Goal: Task Accomplishment & Management: Manage account settings

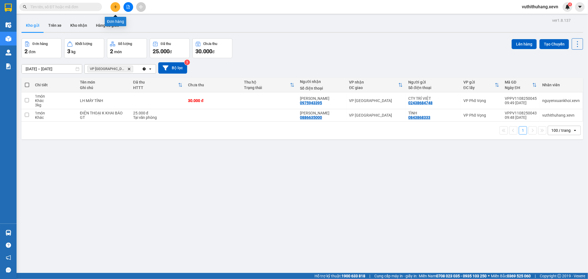
click at [118, 7] on button at bounding box center [116, 7] width 10 height 10
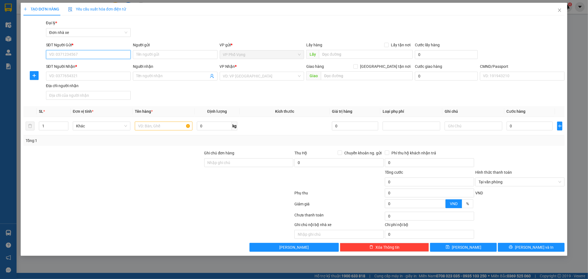
drag, startPoint x: 79, startPoint y: 55, endPoint x: 511, endPoint y: 54, distance: 432.3
click at [96, 54] on input "SĐT Người Gửi *" at bounding box center [88, 54] width 85 height 9
type input "0824078333"
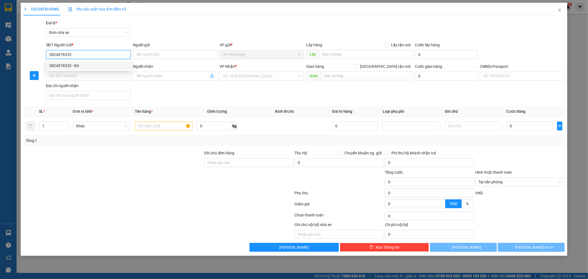
click at [91, 61] on div "0824078333 - BA" at bounding box center [88, 65] width 85 height 9
type input "BA"
type input "0941598222"
type input "TÙNG"
type input "[PERSON_NAME] 034096011682"
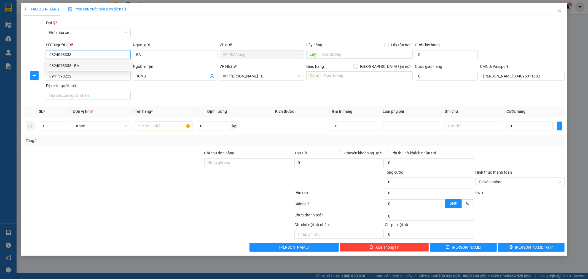
click at [91, 61] on div "0824078333 - BA" at bounding box center [88, 65] width 85 height 9
type input "0824078333"
drag, startPoint x: 87, startPoint y: 77, endPoint x: 58, endPoint y: 103, distance: 38.2
click at [0, 85] on div "TẠO ĐƠN HÀNG Yêu cầu xuất hóa đơn điện tử Transit Pickup Surcharge Ids Transit …" at bounding box center [294, 139] width 588 height 279
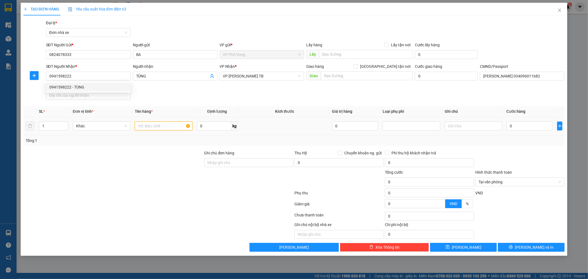
click at [151, 124] on input "text" at bounding box center [164, 126] width 58 height 9
type input "D"
type input "ĐIỆN THOẠI K KHAI BÁO GT."
click at [509, 128] on input "0" at bounding box center [530, 126] width 46 height 9
type input "7"
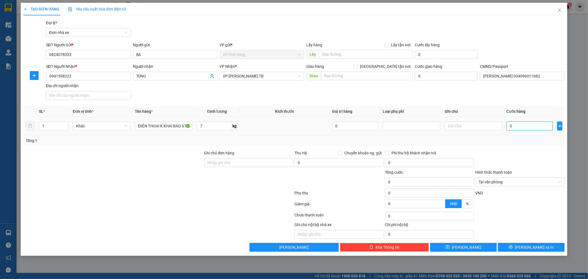
click at [538, 127] on input "0" at bounding box center [530, 126] width 46 height 9
type input "3"
type input "30"
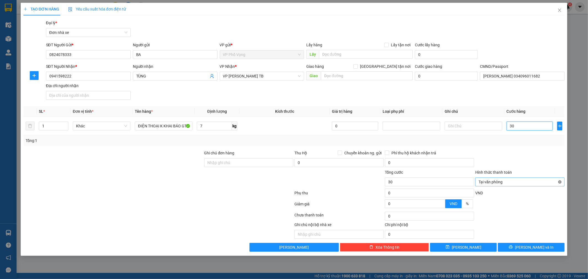
type input "30"
click at [545, 244] on button "[PERSON_NAME] và In" at bounding box center [531, 247] width 67 height 9
type input "30.000"
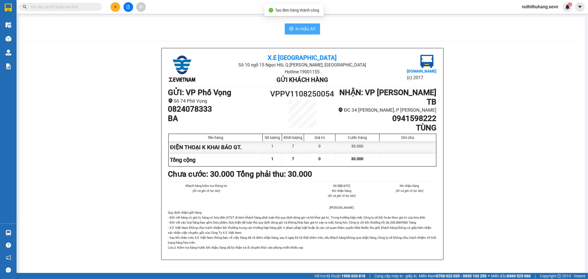
click at [307, 25] on button "In mẫu A5" at bounding box center [302, 28] width 35 height 11
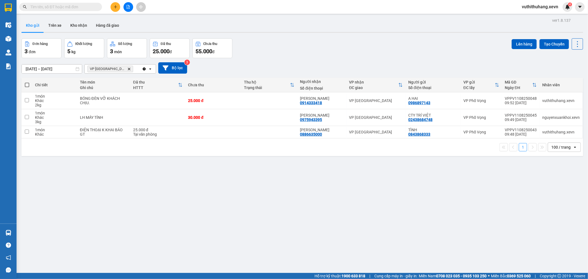
click at [143, 70] on icon "Clear all" at bounding box center [144, 68] width 3 height 3
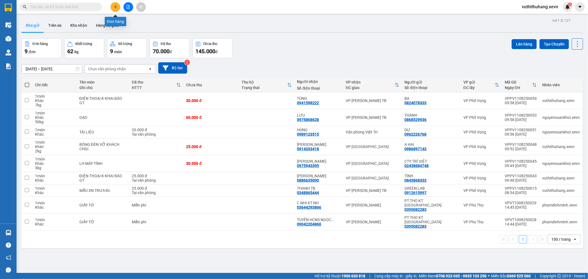
click at [112, 7] on button at bounding box center [116, 7] width 10 height 10
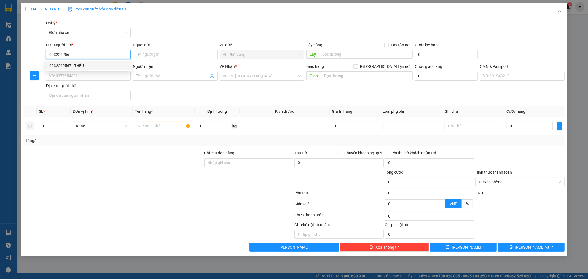
click at [94, 65] on div "0932262567 - THÊU" at bounding box center [88, 66] width 78 height 6
type input "0932262567"
type input "THÊU"
type input "0966565757"
type input "CƯỜNG NGA"
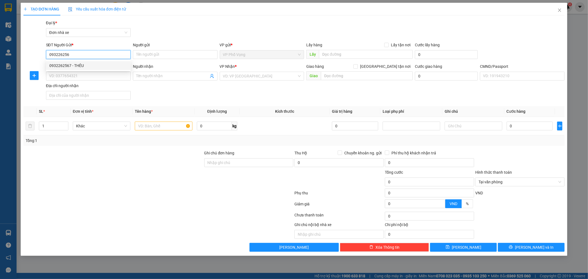
type input "[PERSON_NAME]"
type input "0932262567"
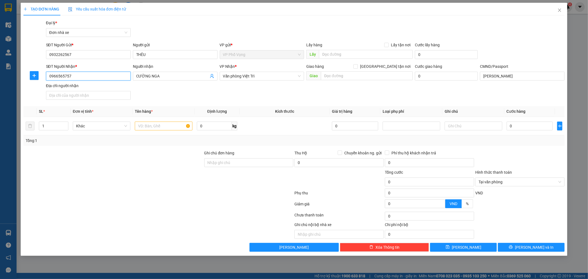
click at [0, 76] on div "TẠO ĐƠN HÀNG Yêu cầu xuất hóa đơn điện tử Transit Pickup Surcharge Ids Transit …" at bounding box center [294, 139] width 588 height 279
click at [178, 127] on input "text" at bounding box center [164, 126] width 58 height 9
type input "PHỤ TÙNG OTO."
click at [217, 128] on input "0" at bounding box center [214, 126] width 35 height 9
type input "6"
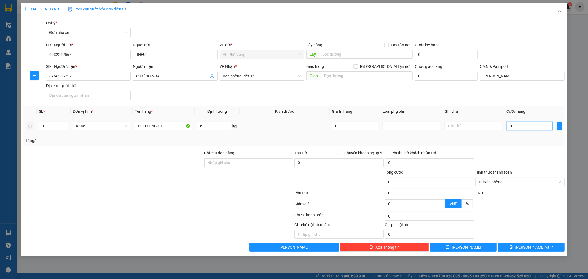
click at [532, 127] on input "0" at bounding box center [530, 126] width 46 height 9
type input "3"
type input "30"
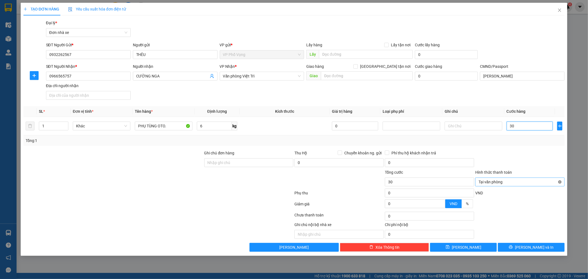
type input "30"
drag, startPoint x: 520, startPoint y: 246, endPoint x: 519, endPoint y: 243, distance: 3.1
click at [520, 245] on button "[PERSON_NAME] và In" at bounding box center [531, 247] width 67 height 9
type input "30.000"
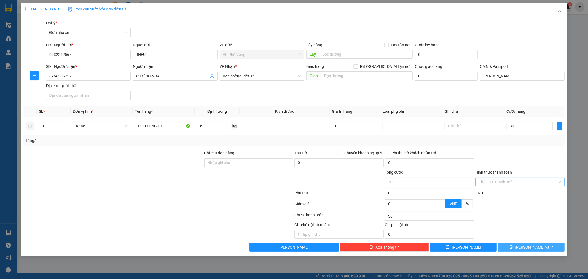
type input "30.000"
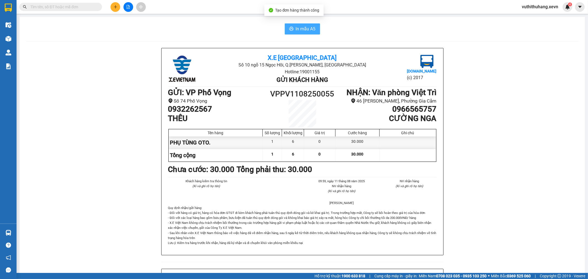
click at [301, 25] on span "In mẫu A5" at bounding box center [306, 28] width 20 height 7
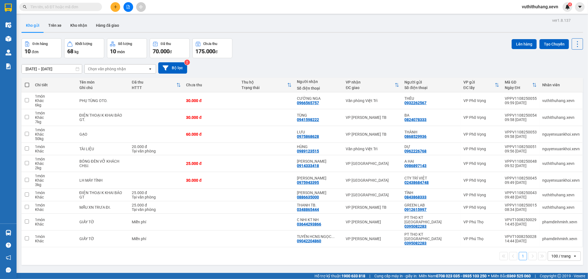
click at [76, 7] on input "text" at bounding box center [62, 7] width 65 height 6
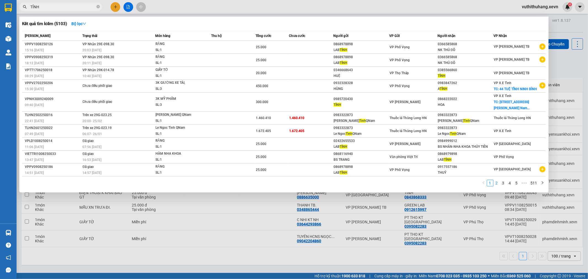
type input "TỈNH"
click at [497, 183] on link "2" at bounding box center [497, 183] width 6 height 6
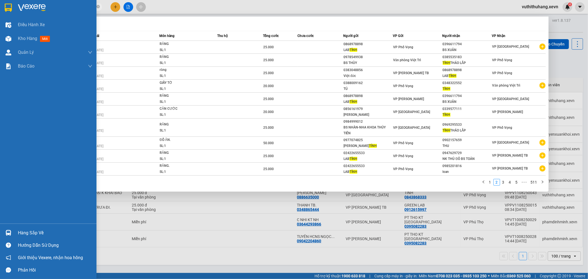
click at [19, 233] on div "Hàng sắp về" at bounding box center [55, 233] width 74 height 8
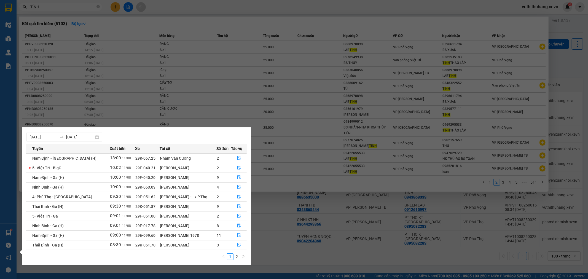
scroll to position [9, 0]
click at [239, 256] on link "2" at bounding box center [237, 255] width 6 height 6
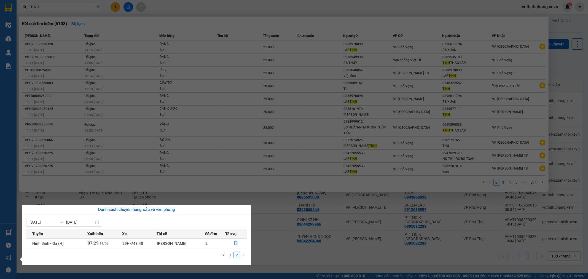
scroll to position [0, 0]
click at [232, 255] on link "1" at bounding box center [230, 255] width 6 height 6
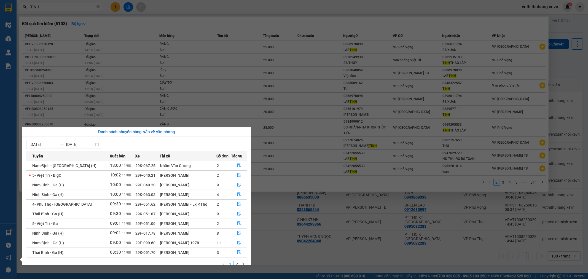
click at [97, 1] on section "Kết quả tìm kiếm ( 5103 ) Bộ lọc Mã ĐH Trạng thái Món hàng Thu hộ Tổng cước Chư…" at bounding box center [294, 139] width 588 height 279
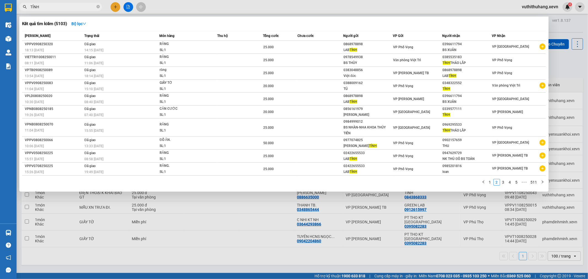
drag, startPoint x: 97, startPoint y: 7, endPoint x: 78, endPoint y: 9, distance: 19.4
click at [97, 7] on icon "close-circle" at bounding box center [98, 6] width 3 height 3
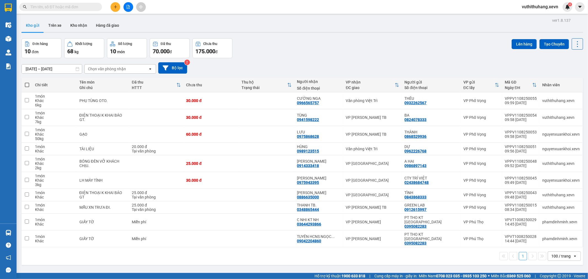
click at [77, 9] on input "text" at bounding box center [62, 7] width 65 height 6
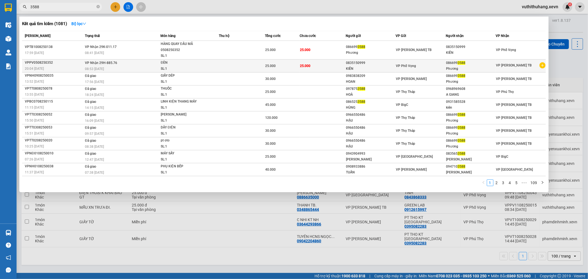
type input "3588"
click at [268, 64] on span "25.000" at bounding box center [270, 66] width 10 height 4
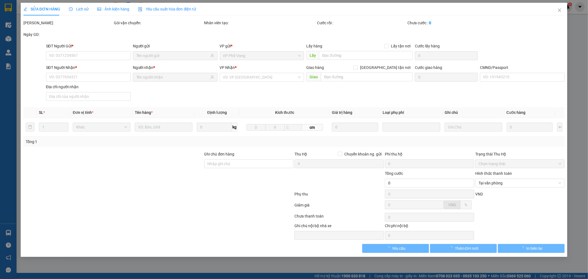
type input "0835150999"
type input "0866993588"
type input "[PERSON_NAME] 034086081649"
type input "25.000"
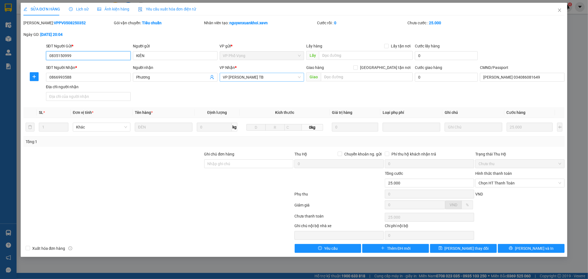
click at [248, 75] on span "VP [PERSON_NAME] TB" at bounding box center [262, 77] width 78 height 8
type input "V"
type input "VỌNG"
click at [224, 90] on div "VP Phố Vọng" at bounding box center [262, 88] width 78 height 6
click at [467, 249] on span "[PERSON_NAME] thay đổi" at bounding box center [467, 248] width 44 height 6
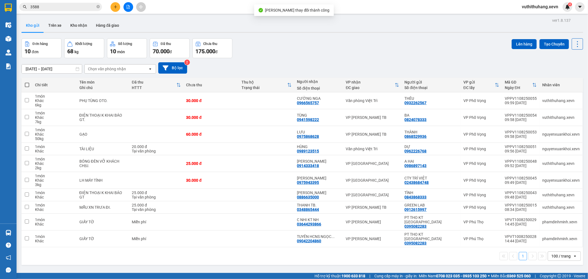
click at [64, 4] on input "3588" at bounding box center [62, 7] width 65 height 6
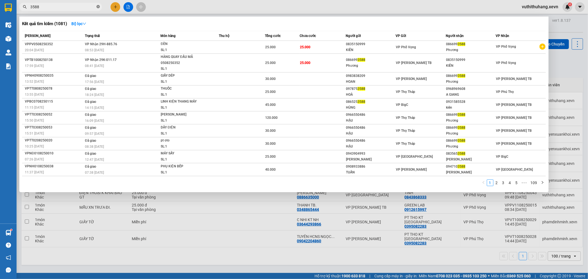
drag, startPoint x: 98, startPoint y: 6, endPoint x: 92, endPoint y: 6, distance: 5.2
click at [98, 6] on icon "close-circle" at bounding box center [98, 6] width 3 height 3
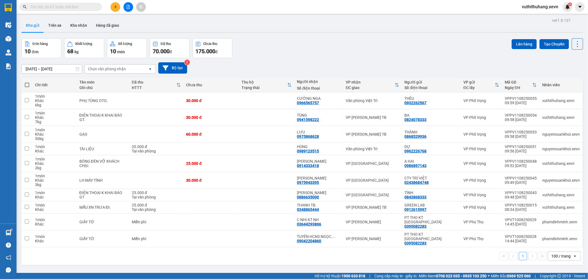
click at [87, 6] on input "text" at bounding box center [62, 7] width 65 height 6
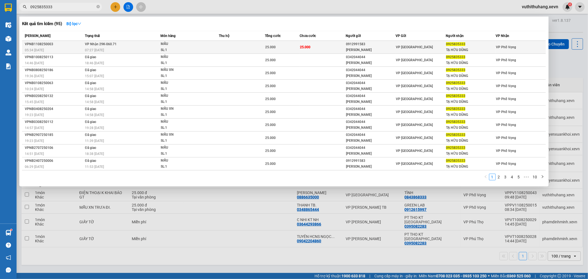
type input "0925835333"
click at [274, 46] on span "25.000" at bounding box center [270, 47] width 10 height 4
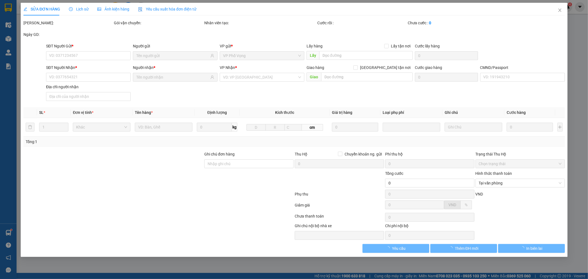
type input "0912991583"
type input "[PERSON_NAME]"
type input "0925835333"
type input "TẠ HỮU DŨNG"
type input "ANH ĐẠT"
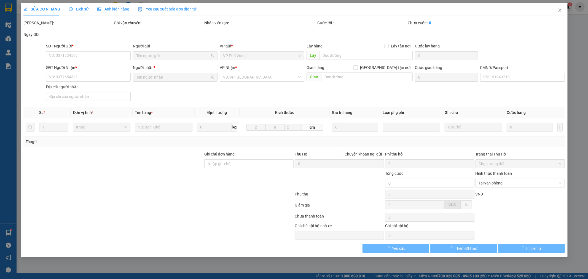
type input "25.000"
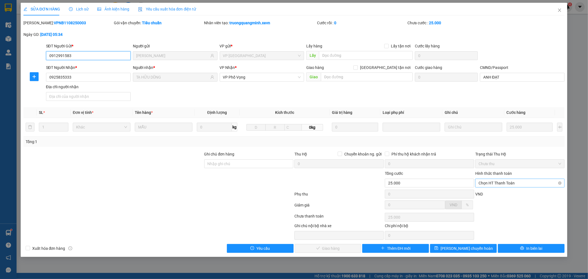
click at [507, 184] on span "Chọn HT Thanh Toán" at bounding box center [520, 183] width 83 height 8
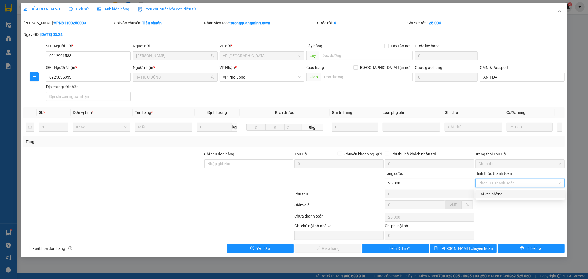
drag, startPoint x: 502, startPoint y: 194, endPoint x: 370, endPoint y: 237, distance: 138.5
click at [502, 194] on div "Tại văn phòng" at bounding box center [520, 194] width 83 height 6
type input "0"
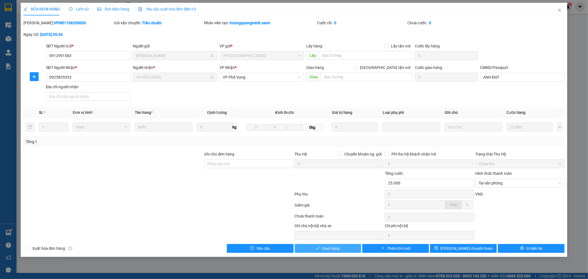
click at [326, 246] on span "Giao hàng" at bounding box center [331, 248] width 18 height 6
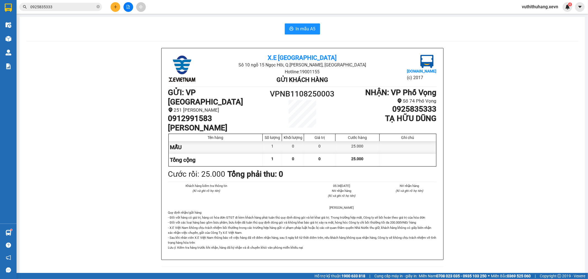
click at [96, 7] on span "0925835333" at bounding box center [60, 7] width 83 height 8
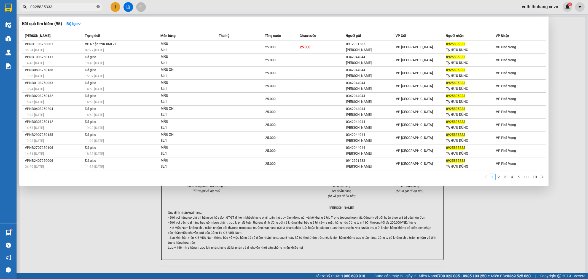
click at [97, 6] on icon "close-circle" at bounding box center [98, 6] width 3 height 3
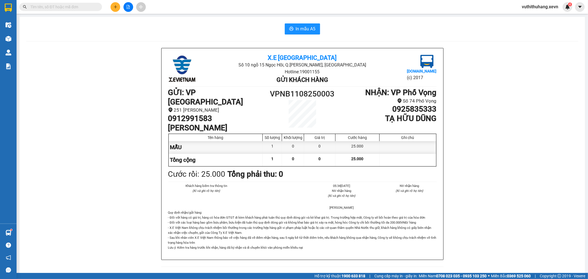
click at [82, 6] on input "text" at bounding box center [62, 7] width 65 height 6
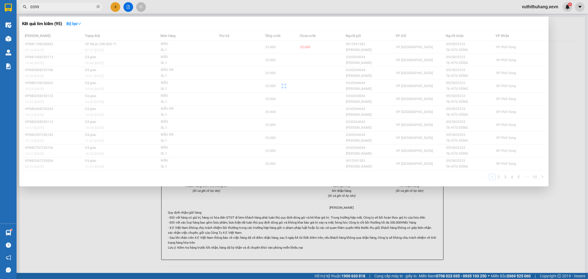
drag, startPoint x: 588, startPoint y: 11, endPoint x: 588, endPoint y: 7, distance: 3.9
click at [588, 7] on div at bounding box center [294, 139] width 588 height 279
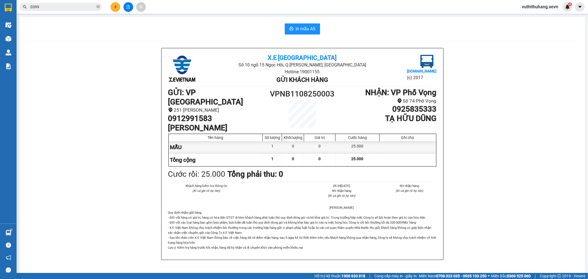
click at [82, 6] on input "0399" at bounding box center [62, 7] width 65 height 6
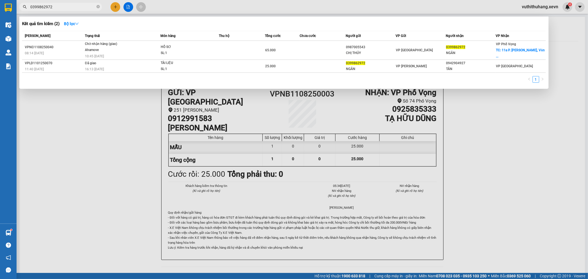
type input "0399862972"
click at [518, 131] on div at bounding box center [294, 139] width 588 height 279
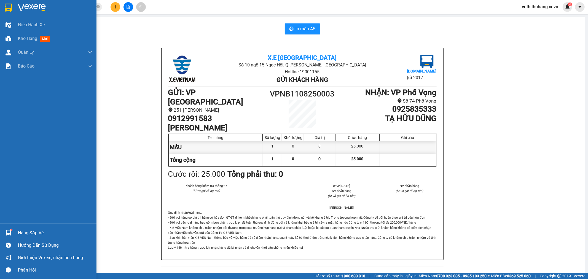
click at [20, 229] on div "Hàng sắp về" at bounding box center [55, 233] width 74 height 8
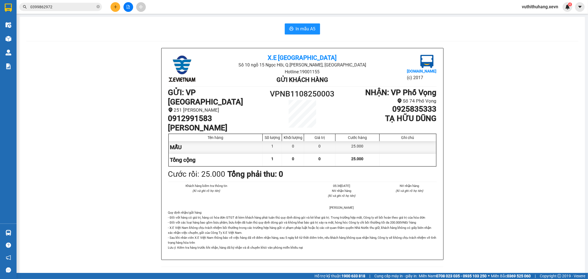
drag, startPoint x: 105, startPoint y: 85, endPoint x: 86, endPoint y: 54, distance: 36.8
click at [105, 83] on section "Kết quả tìm kiếm ( 2 ) Bộ lọc Mã ĐH Trạng thái Món hàng Thu hộ Tổng cước Chưa c…" at bounding box center [294, 139] width 588 height 279
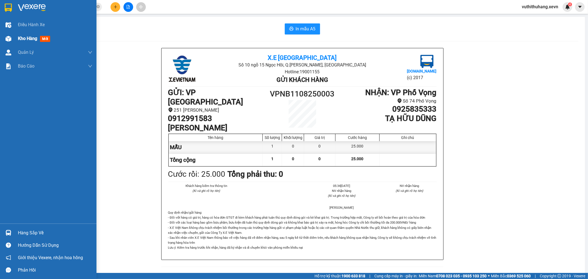
drag, startPoint x: 12, startPoint y: 40, endPoint x: 0, endPoint y: 43, distance: 12.2
click at [12, 40] on div at bounding box center [9, 39] width 10 height 10
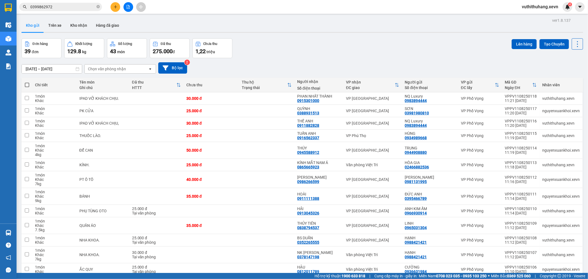
click at [82, 28] on button "Kho nhận" at bounding box center [79, 25] width 26 height 13
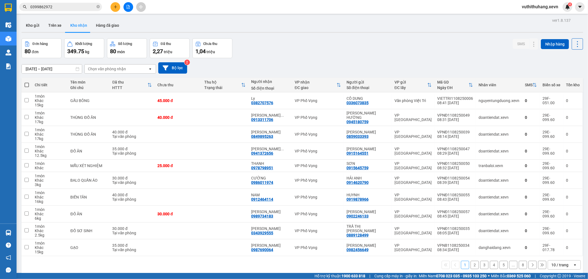
click at [26, 84] on span at bounding box center [27, 85] width 4 height 4
click at [27, 82] on input "checkbox" at bounding box center [27, 82] width 0 height 0
checkbox input "true"
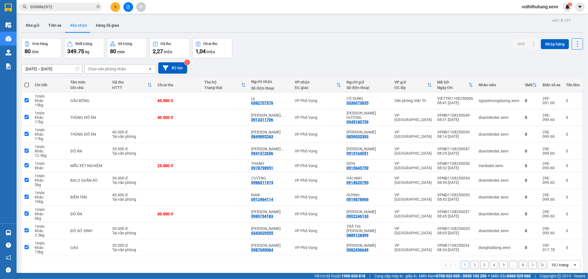
checkbox input "true"
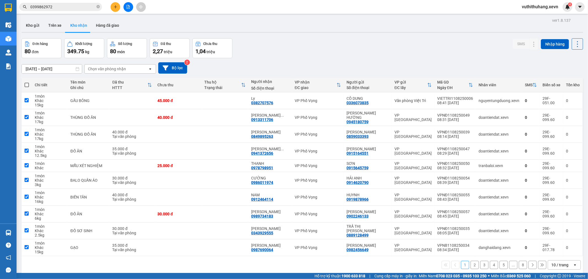
checkbox input "true"
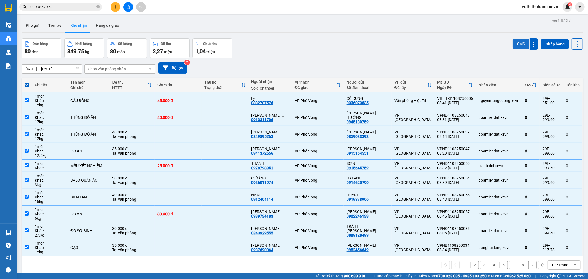
click at [518, 41] on button "SMS" at bounding box center [521, 44] width 17 height 10
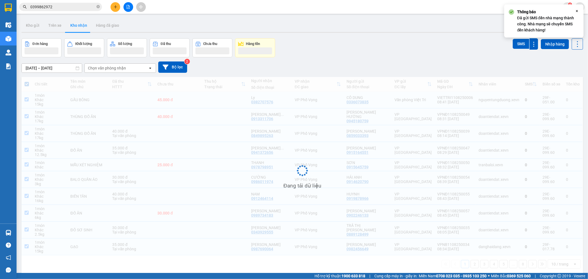
click at [468, 266] on div "Đang tải dữ liệu" at bounding box center [303, 175] width 562 height 196
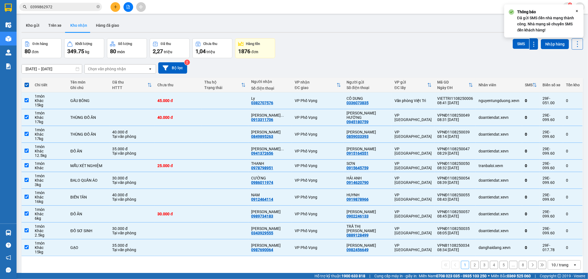
click at [471, 266] on button "2" at bounding box center [475, 265] width 8 height 8
checkbox input "false"
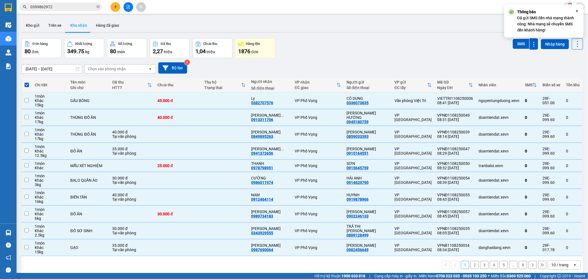
checkbox input "false"
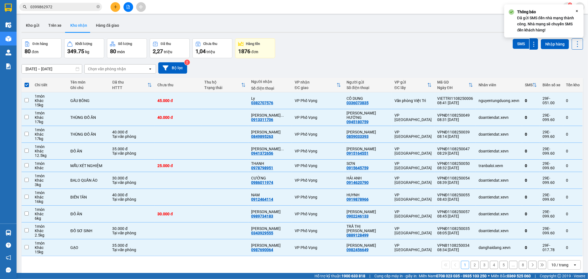
checkbox input "false"
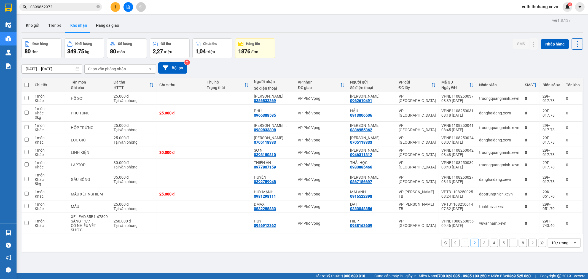
click at [28, 84] on span at bounding box center [27, 85] width 4 height 4
click at [27, 82] on input "checkbox" at bounding box center [27, 82] width 0 height 0
checkbox input "true"
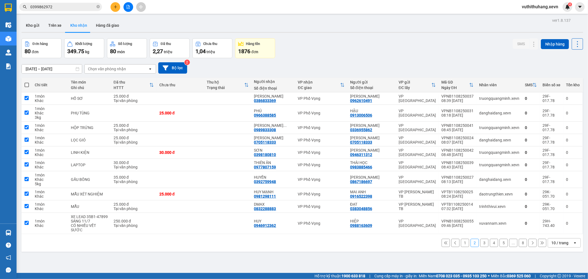
checkbox input "true"
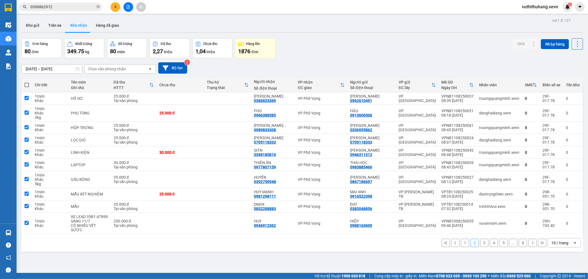
checkbox input "true"
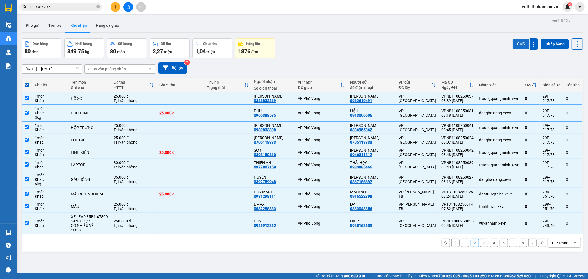
click at [518, 43] on button "SMS" at bounding box center [521, 44] width 17 height 10
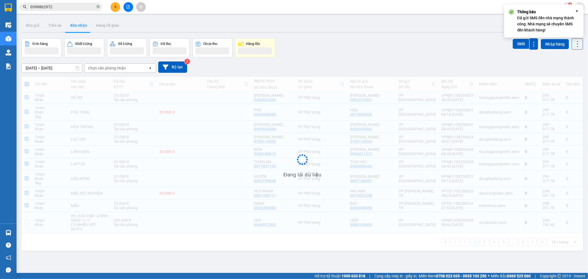
checkbox input "false"
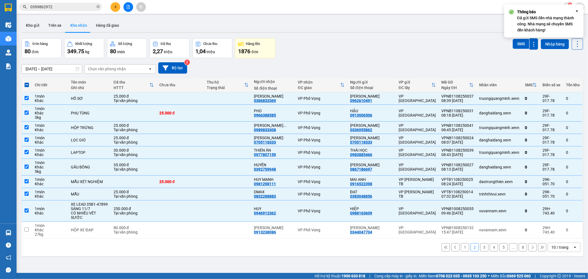
click at [480, 243] on button "3" at bounding box center [484, 247] width 8 height 8
checkbox input "false"
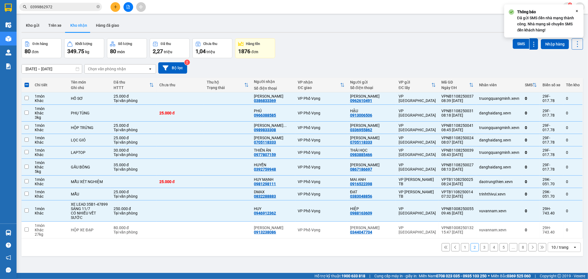
checkbox input "false"
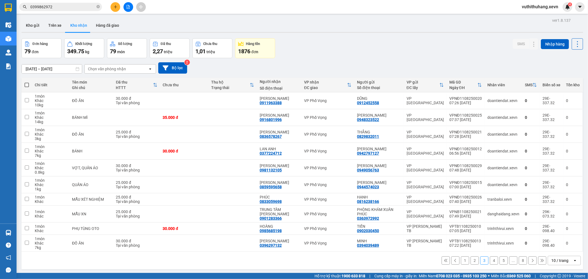
click at [26, 85] on span at bounding box center [27, 85] width 4 height 4
click at [27, 82] on input "checkbox" at bounding box center [27, 82] width 0 height 0
checkbox input "true"
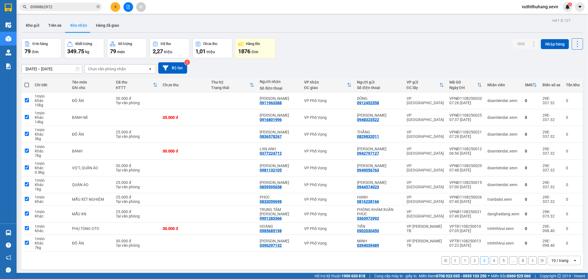
checkbox input "true"
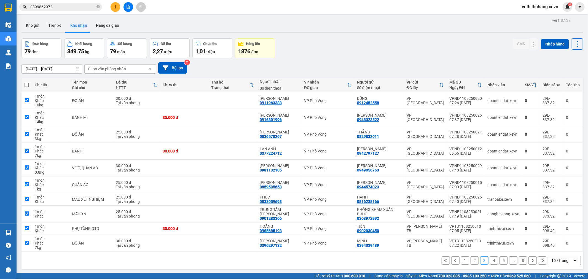
checkbox input "true"
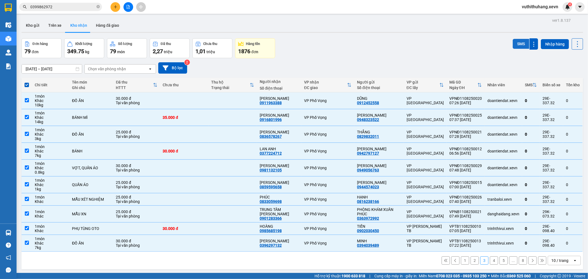
click at [514, 45] on button "SMS" at bounding box center [521, 44] width 17 height 10
click at [490, 261] on button "4" at bounding box center [494, 260] width 8 height 8
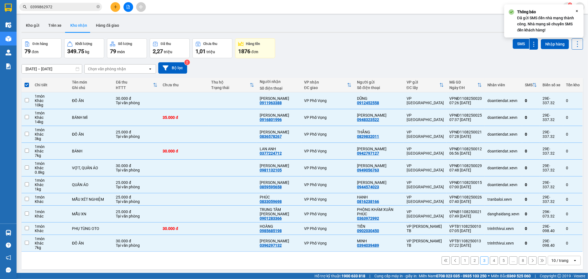
checkbox input "false"
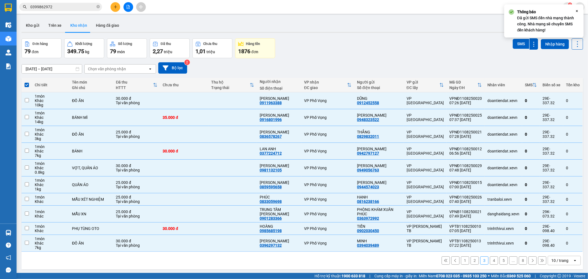
checkbox input "false"
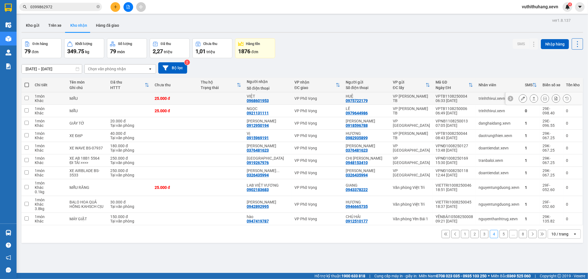
drag, startPoint x: 501, startPoint y: 98, endPoint x: 487, endPoint y: 108, distance: 16.9
click at [500, 98] on tr "1 món Khác MẪU 25.000 đ VIỆT 0968601953 VP Phố Vọng HUỆ 0975722179 VP [PERSON_N…" at bounding box center [303, 98] width 562 height 12
checkbox input "true"
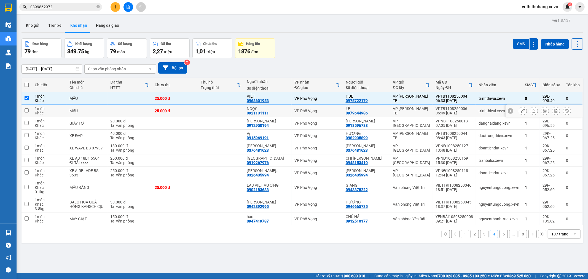
click at [487, 109] on div "trinhthivui.xevn" at bounding box center [499, 111] width 41 height 4
checkbox input "true"
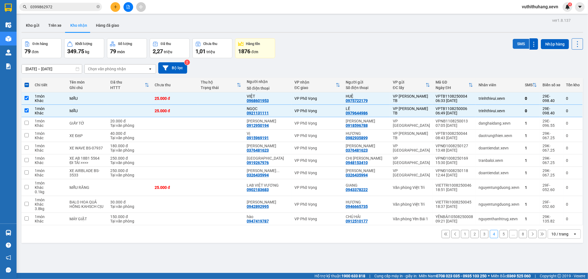
click at [513, 42] on button "SMS" at bounding box center [521, 44] width 17 height 10
click at [461, 235] on button "1" at bounding box center [465, 234] width 8 height 8
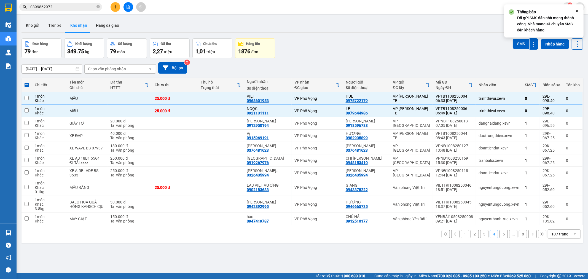
checkbox input "false"
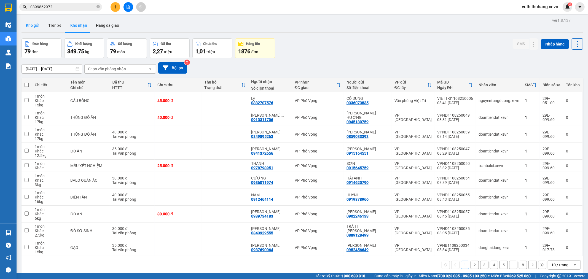
click at [32, 22] on button "Kho gửi" at bounding box center [33, 25] width 22 height 13
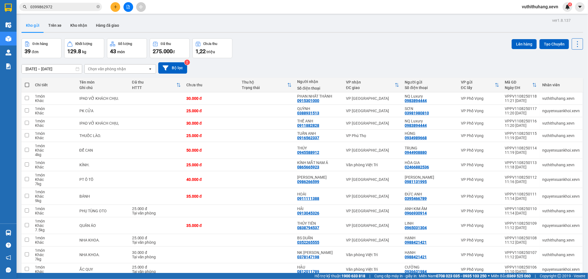
click at [97, 7] on icon "close-circle" at bounding box center [98, 6] width 3 height 3
click at [92, 7] on input "text" at bounding box center [62, 7] width 65 height 6
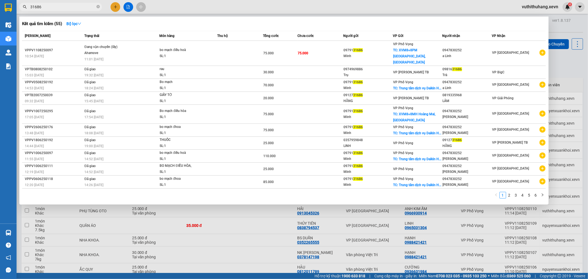
type input "31686"
